Goal: Information Seeking & Learning: Compare options

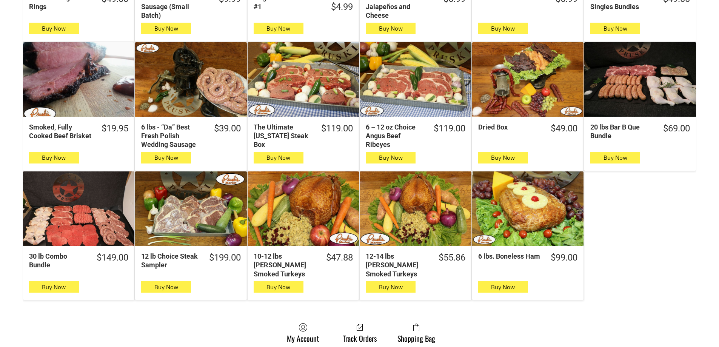
scroll to position [378, 0]
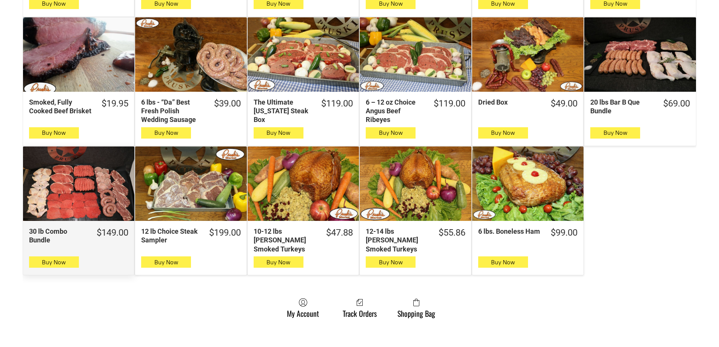
click at [71, 176] on div "30 lb Combo Bundle" at bounding box center [78, 184] width 111 height 74
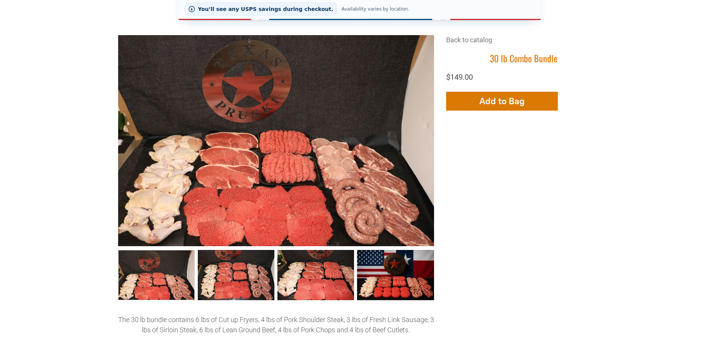
scroll to position [189, 0]
click at [161, 281] on link "30 lb Combo Bundle 0" at bounding box center [156, 275] width 77 height 50
click at [242, 275] on link "30 lb Combo Bundle 1" at bounding box center [236, 275] width 77 height 50
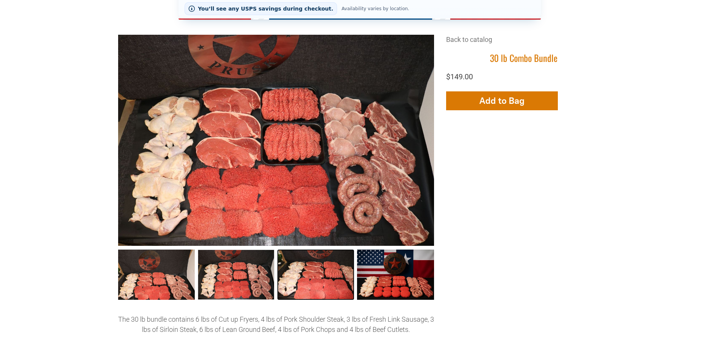
click at [311, 278] on link "30 lb Combo Bundle 2" at bounding box center [316, 275] width 77 height 50
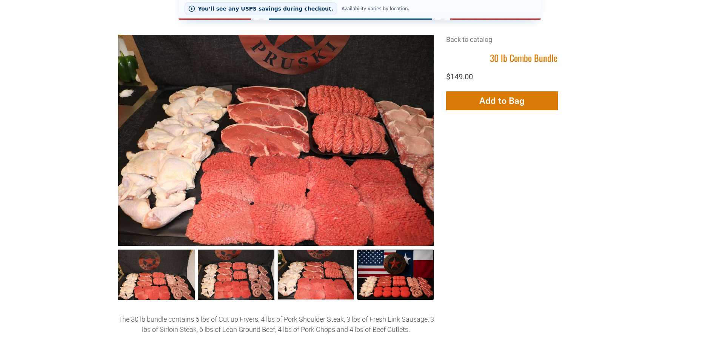
click at [374, 279] on link "30 lb Combo Bundle 3" at bounding box center [395, 275] width 77 height 50
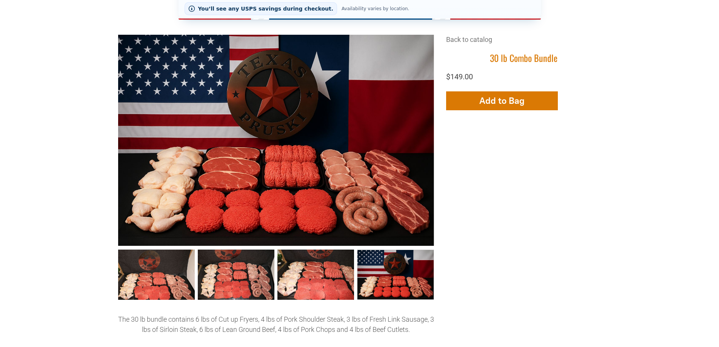
click at [500, 278] on div "+4 +3 +2 Back to catalog 30 lb Combo Bundle $149.00 Add More Add to Bag Go to C…" at bounding box center [359, 246] width 483 height 422
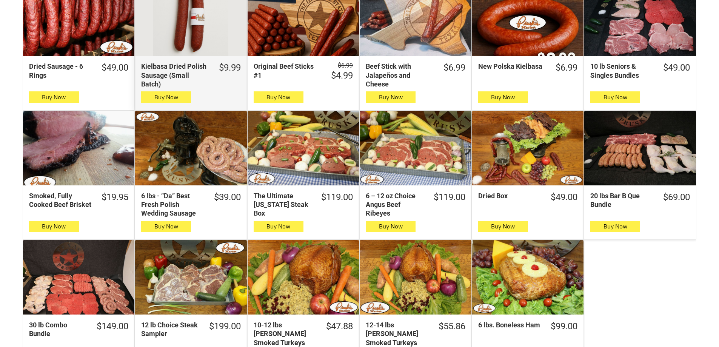
scroll to position [302, 0]
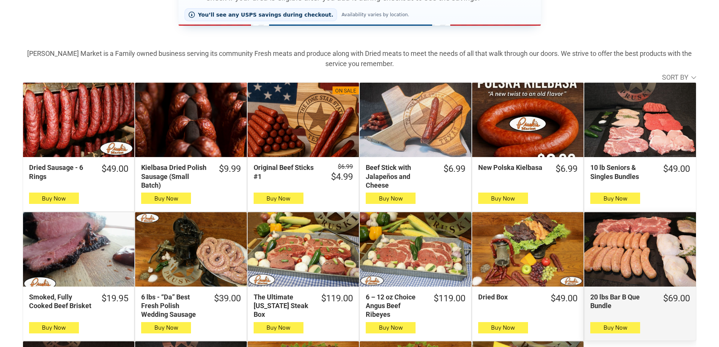
scroll to position [151, 0]
